Goal: Task Accomplishment & Management: Manage account settings

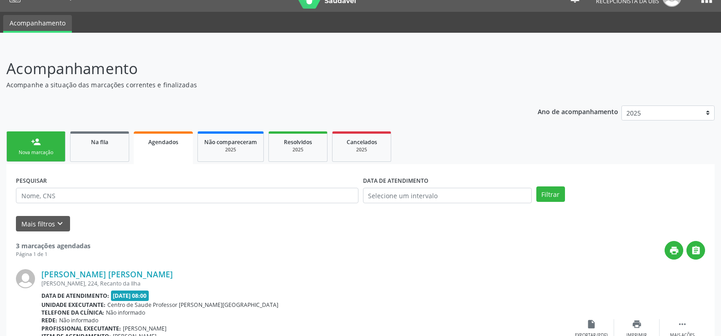
scroll to position [10, 0]
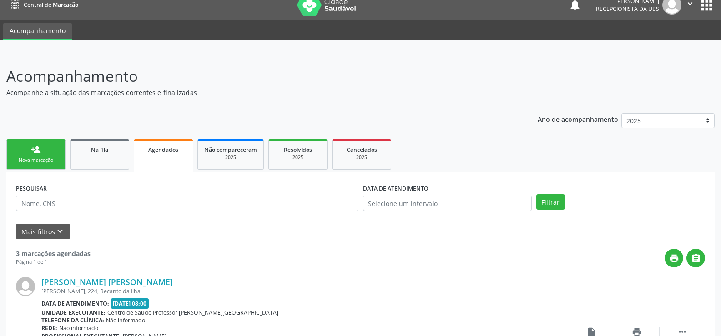
click at [159, 155] on link "Agendados" at bounding box center [163, 155] width 59 height 33
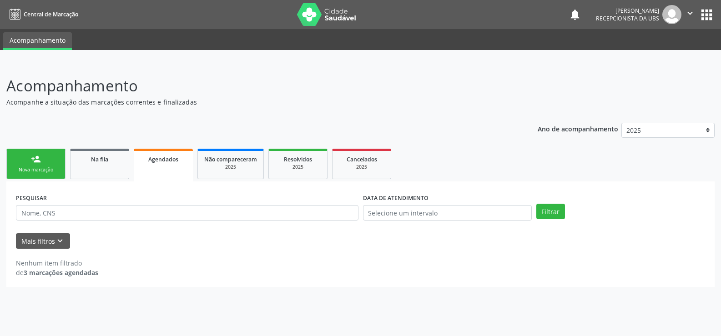
scroll to position [0, 0]
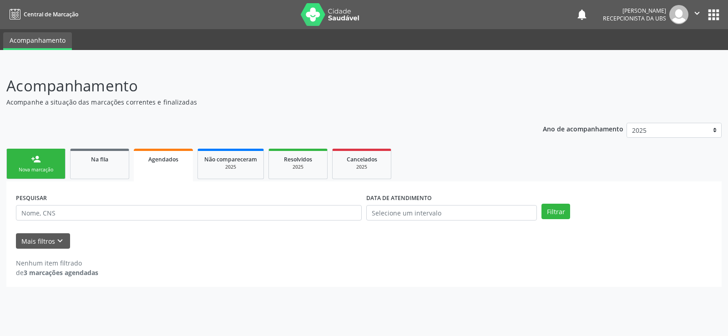
click at [166, 161] on span "Agendados" at bounding box center [163, 160] width 30 height 8
click at [52, 243] on button "Mais filtros keyboard_arrow_down" at bounding box center [43, 242] width 54 height 16
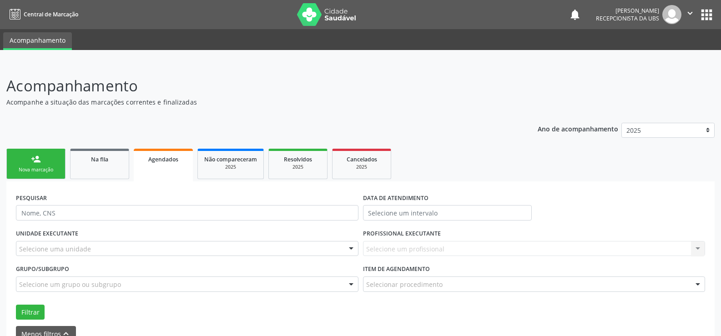
click at [353, 314] on div "Filtrar" at bounding box center [361, 312] width 694 height 15
click at [361, 315] on div "Filtrar" at bounding box center [361, 312] width 694 height 15
click at [435, 136] on div "Ano de acompanhamento 2025 person_add Nova marcação Na fila Agendados Não compa…" at bounding box center [360, 249] width 709 height 264
click at [442, 146] on div "Ano de acompanhamento 2025 person_add Nova marcação Na fila Agendados Não compa…" at bounding box center [360, 249] width 709 height 264
click at [41, 166] on link "person_add Nova marcação" at bounding box center [35, 164] width 59 height 30
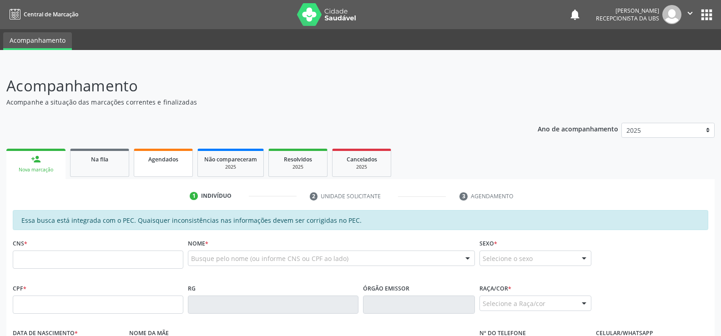
click at [157, 167] on link "Agendados" at bounding box center [163, 163] width 59 height 28
select select "8"
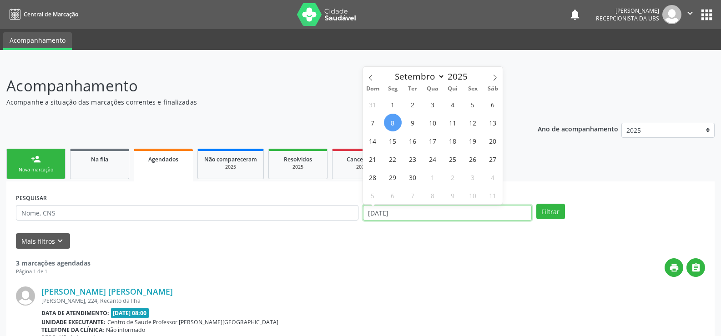
click at [507, 212] on input "[DATE]" at bounding box center [447, 212] width 169 height 15
click at [413, 179] on span "30" at bounding box center [413, 177] width 18 height 18
type input "[DATE]"
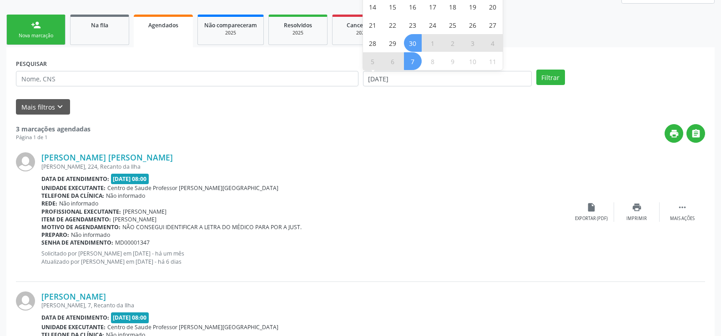
scroll to position [137, 0]
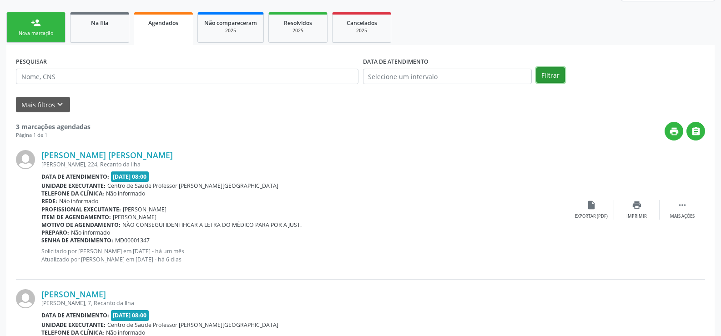
click at [557, 75] on button "Filtrar" at bounding box center [551, 74] width 29 height 15
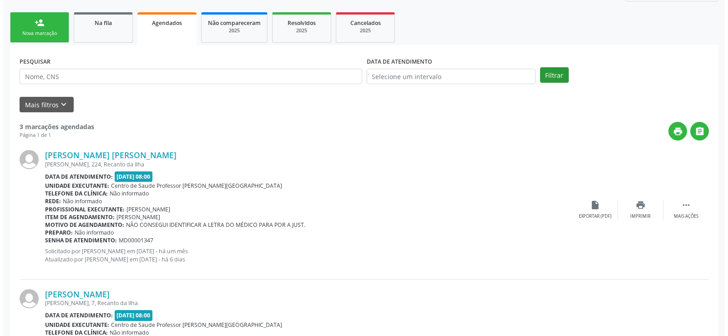
scroll to position [0, 0]
